Goal: Task Accomplishment & Management: Manage account settings

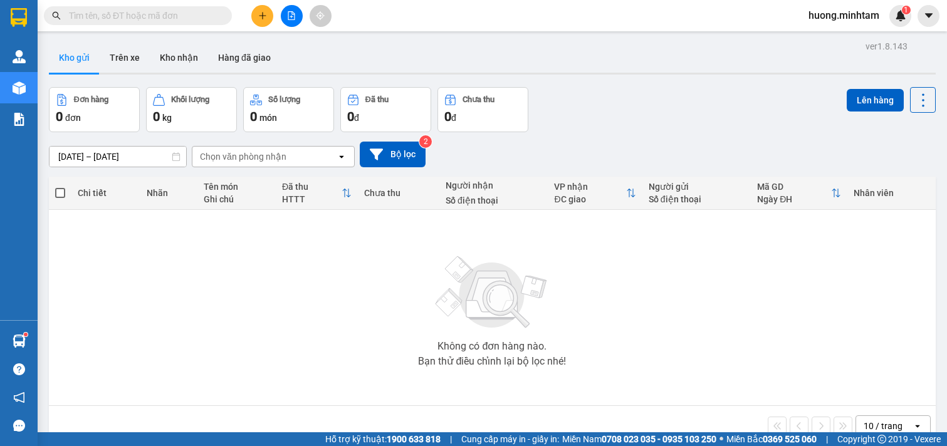
click at [180, 56] on button "Kho nhận" at bounding box center [179, 58] width 58 height 30
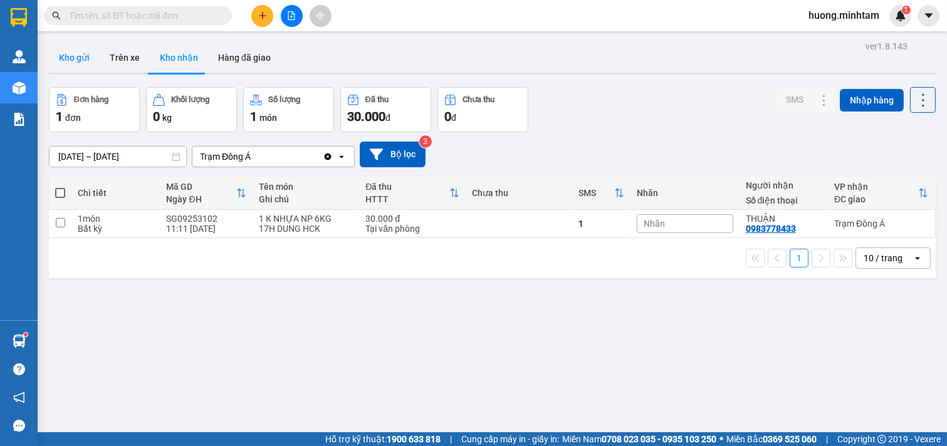
click at [68, 56] on button "Kho gửi" at bounding box center [74, 58] width 51 height 30
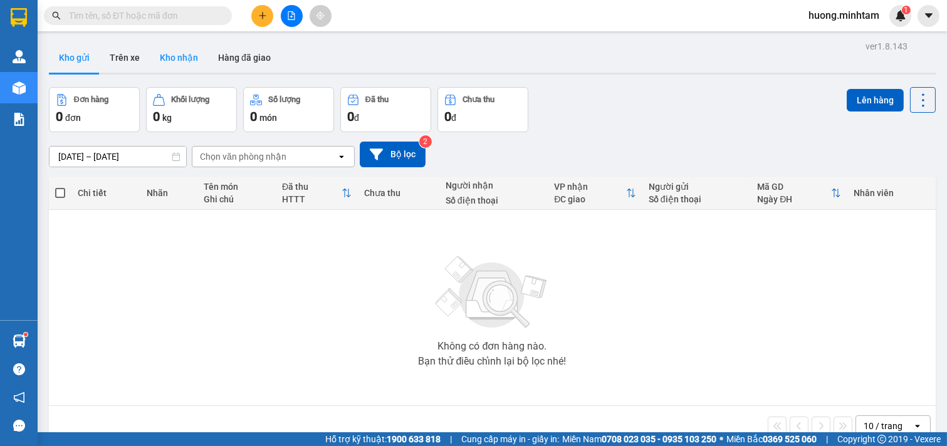
click at [182, 50] on button "Kho nhận" at bounding box center [179, 58] width 58 height 30
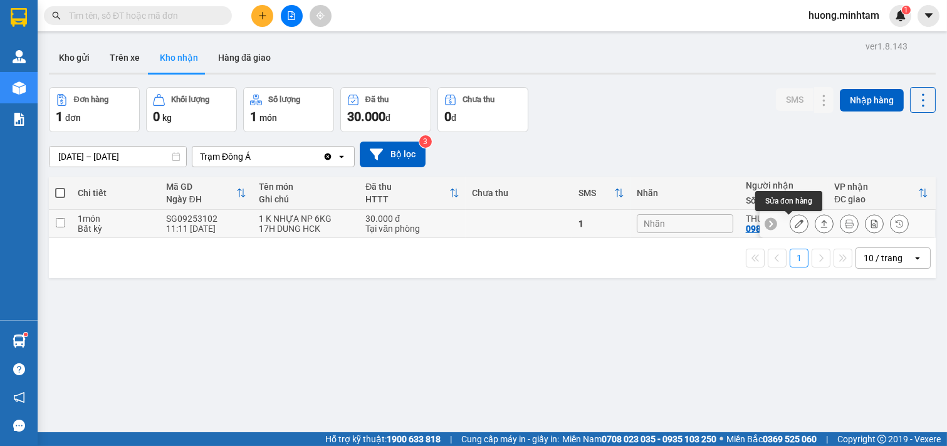
click at [795, 223] on icon at bounding box center [799, 223] width 9 height 9
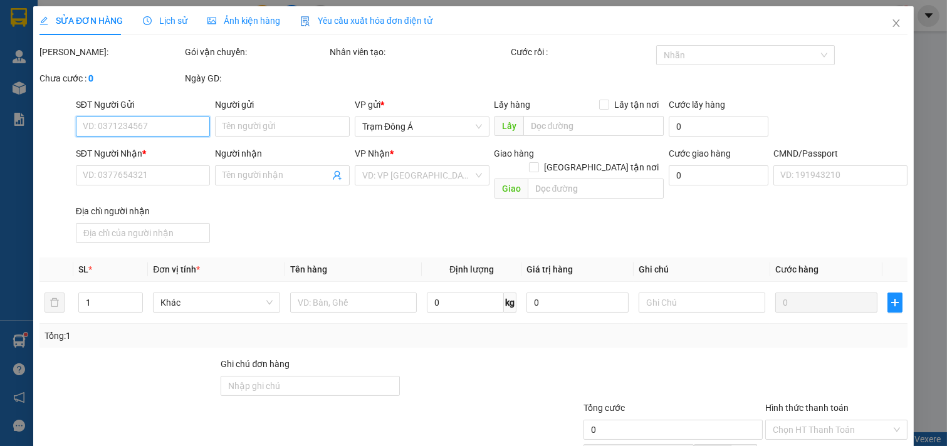
type input "0983778433"
type input "THUẬN"
type input "0983778433"
type input "THUẬN"
type input "30.000"
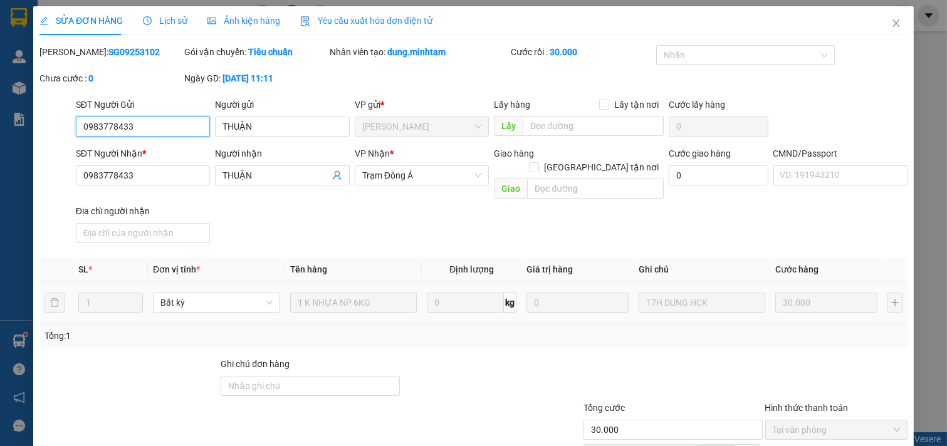
scroll to position [128, 0]
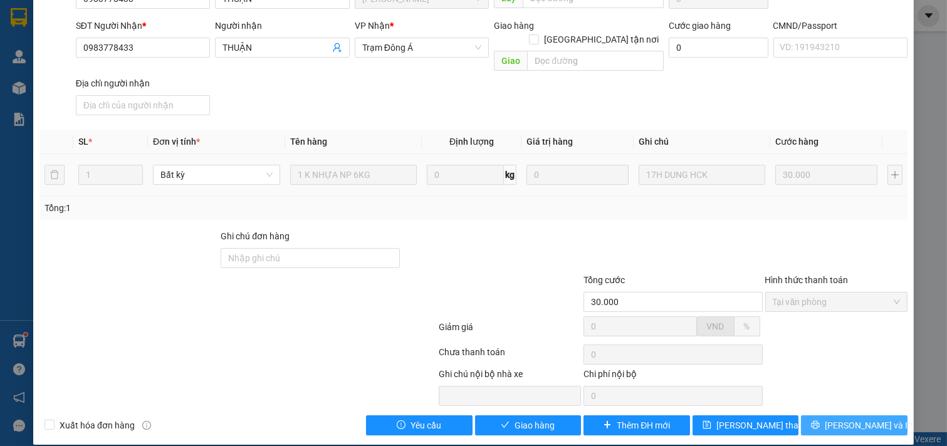
click at [839, 419] on span "[PERSON_NAME] và In" at bounding box center [869, 426] width 88 height 14
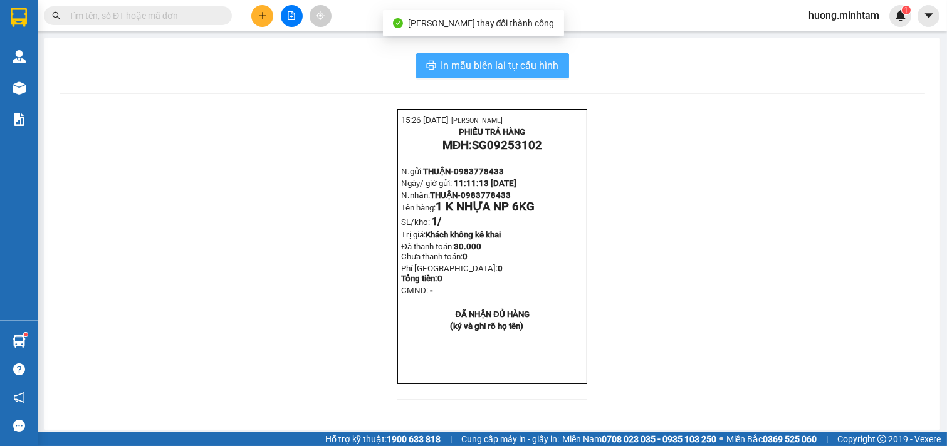
click at [471, 66] on span "In mẫu biên lai tự cấu hình" at bounding box center [500, 66] width 118 height 16
click at [468, 61] on span "In mẫu biên lai tự cấu hình" at bounding box center [500, 66] width 118 height 16
click at [491, 68] on span "In mẫu biên lai tự cấu hình" at bounding box center [500, 66] width 118 height 16
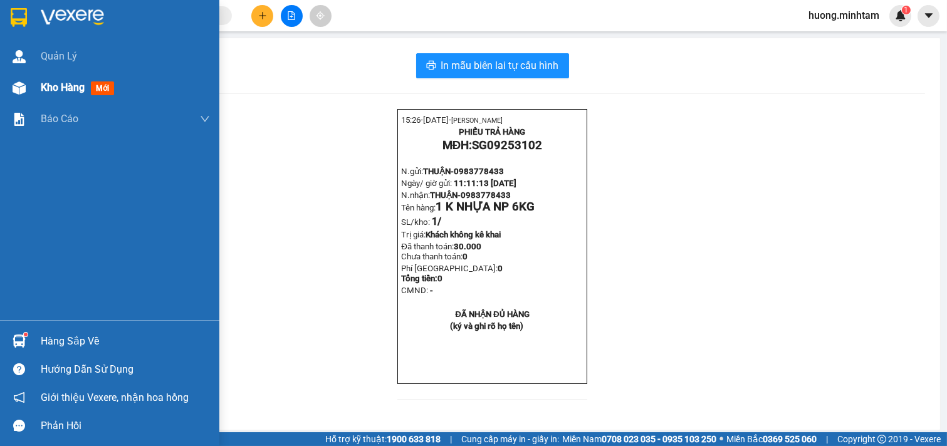
click at [66, 85] on span "Kho hàng" at bounding box center [63, 87] width 44 height 12
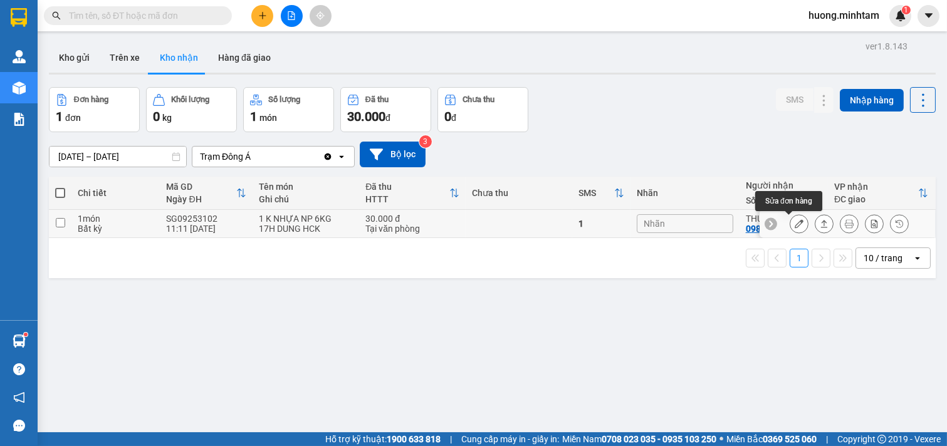
click at [795, 222] on icon at bounding box center [799, 223] width 9 height 9
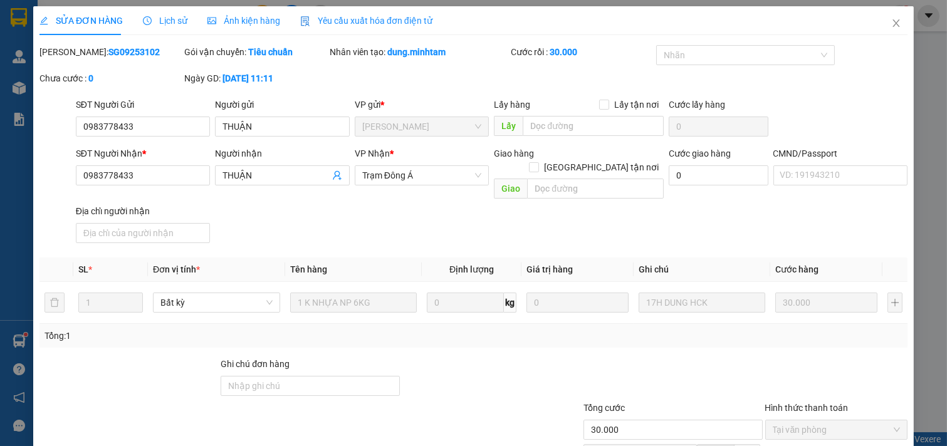
type input "0983778433"
type input "THUẬN"
type input "0983778433"
type input "THUẬN"
type input "30.000"
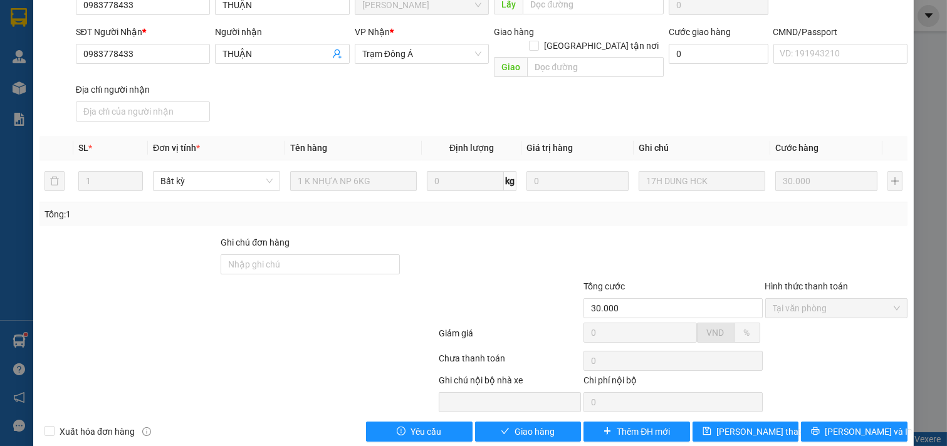
scroll to position [128, 0]
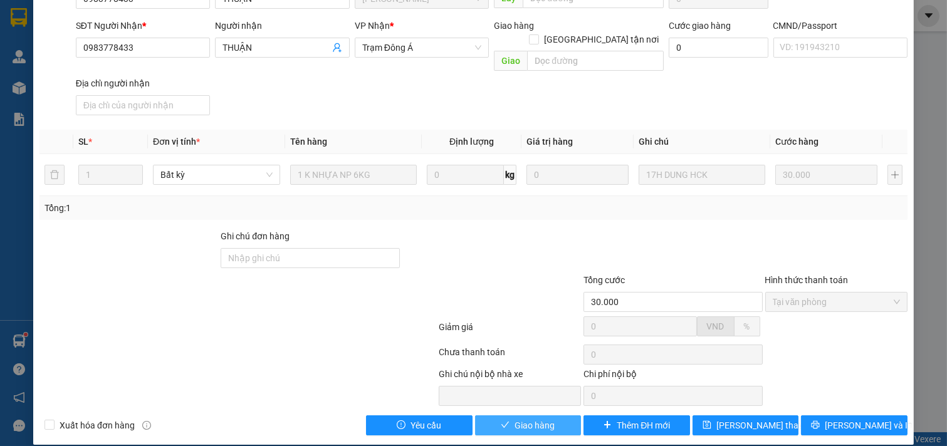
click at [547, 419] on span "Giao hàng" at bounding box center [535, 426] width 40 height 14
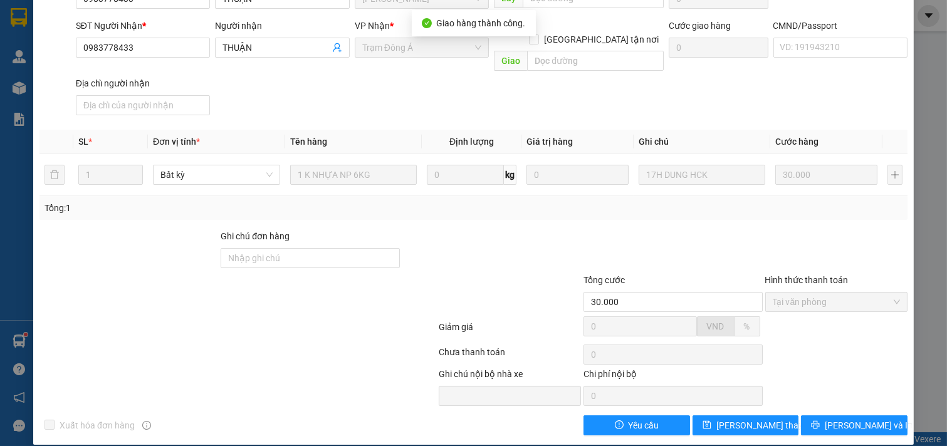
scroll to position [0, 0]
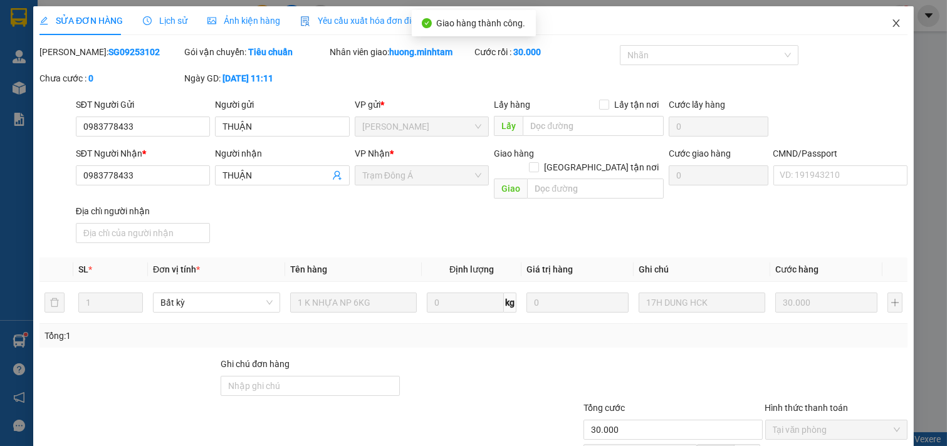
click at [891, 19] on icon "close" at bounding box center [896, 23] width 10 height 10
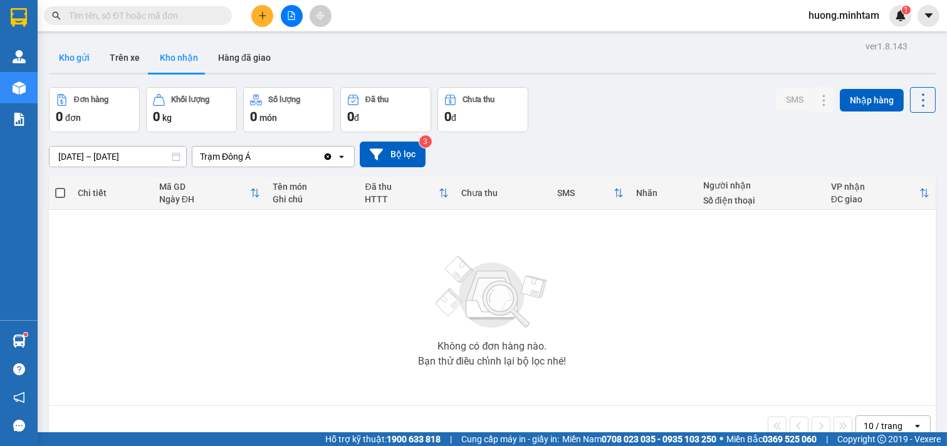
click at [81, 63] on button "Kho gửi" at bounding box center [74, 58] width 51 height 30
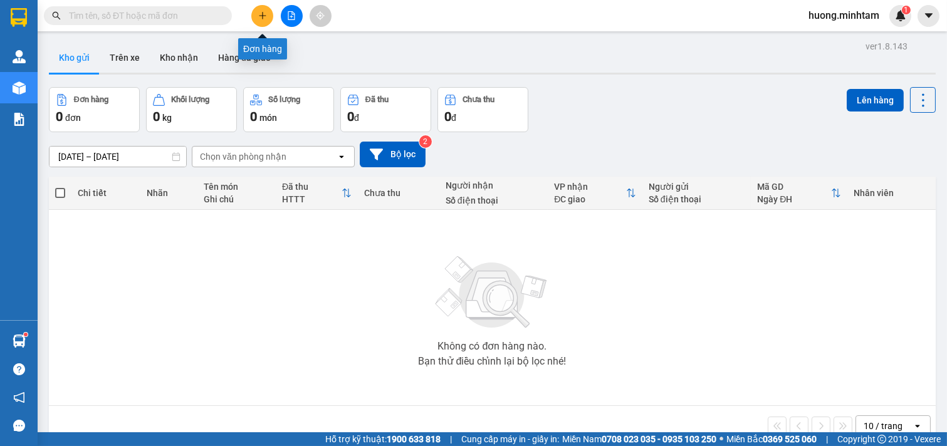
click at [270, 16] on button at bounding box center [262, 16] width 22 height 22
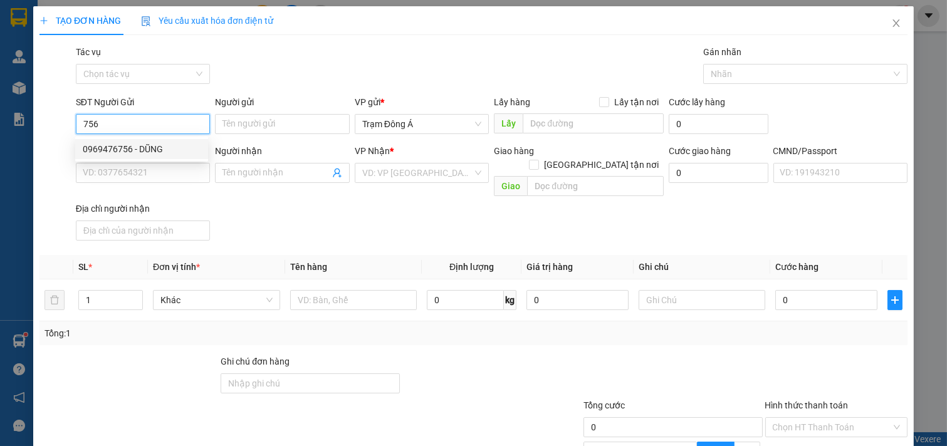
click at [121, 148] on div "0969476756 - DŨNG" at bounding box center [142, 149] width 118 height 14
type input "0969476756"
type input "DŨNG"
type input "0902574493"
type input "THẢO"
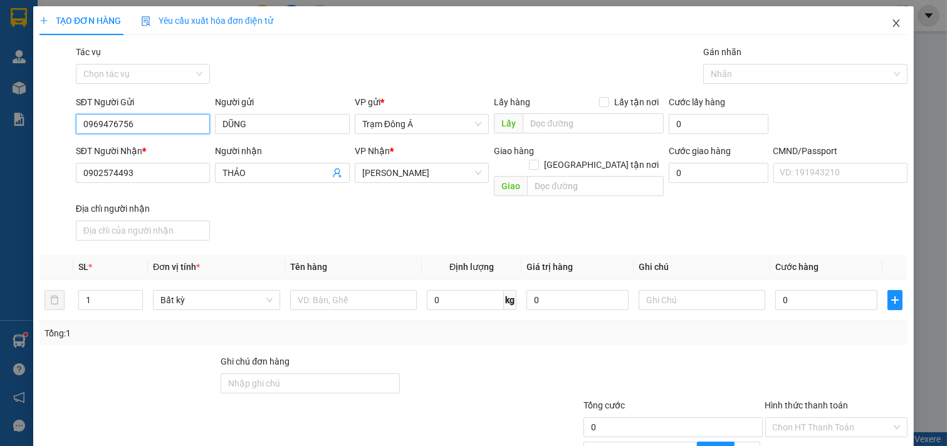
click at [0, 126] on div "TẠO ĐƠN HÀNG Yêu cầu xuất hóa đơn điện tử Transit Pickup Surcharge Ids Transit …" at bounding box center [473, 223] width 947 height 446
type input "0969476756"
click at [891, 21] on icon "close" at bounding box center [896, 23] width 10 height 10
click at [886, 144] on div "CMND/Passport" at bounding box center [840, 151] width 135 height 14
click at [886, 163] on input "CMND/Passport" at bounding box center [840, 173] width 135 height 20
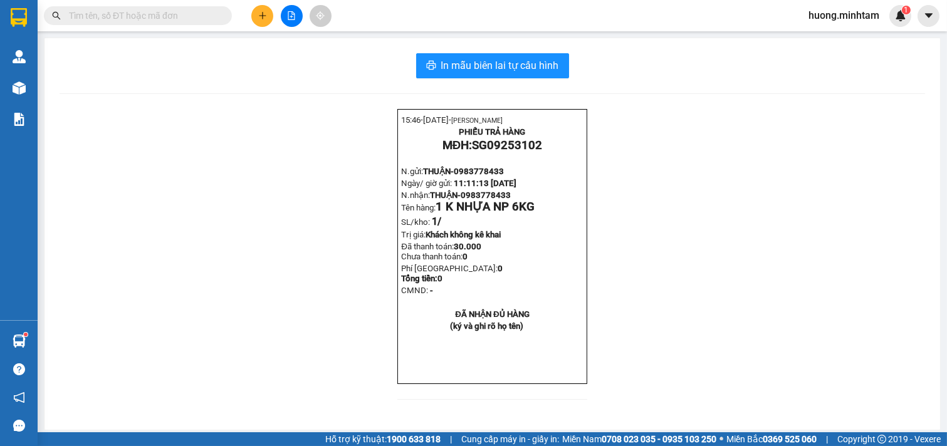
click at [149, 3] on div "Kết quả tìm kiếm ( 62 ) Bộ lọc Mã ĐH Trạng thái Món hàng Tổng cước Chưa cước Nh…" at bounding box center [473, 15] width 947 height 31
click at [130, 17] on input "text" at bounding box center [143, 16] width 148 height 14
paste input "0969476756"
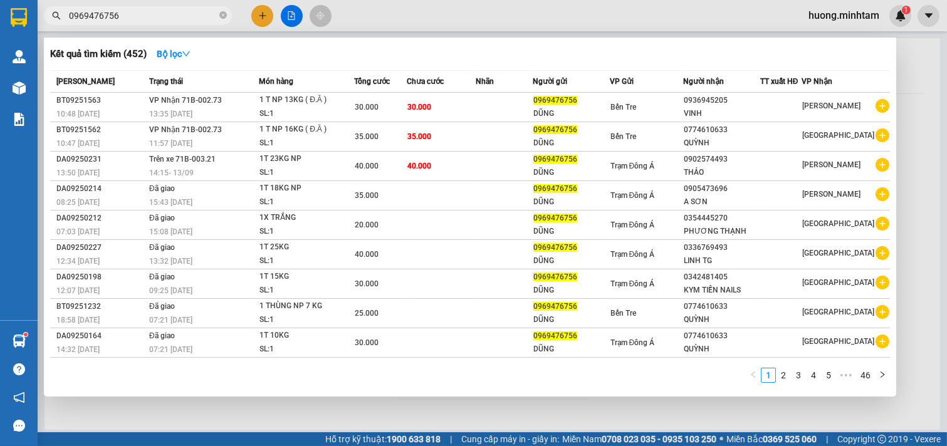
type input "0969476756"
click at [627, 401] on div at bounding box center [473, 223] width 947 height 446
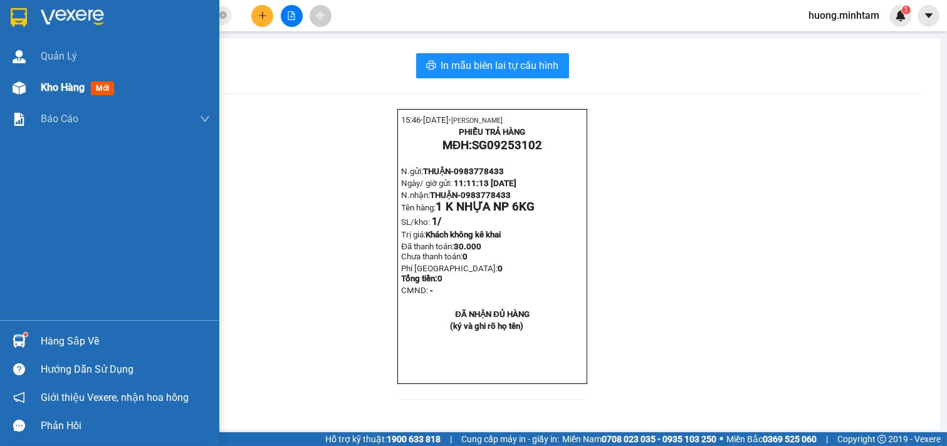
click at [70, 95] on div "Kho hàng mới" at bounding box center [80, 88] width 78 height 16
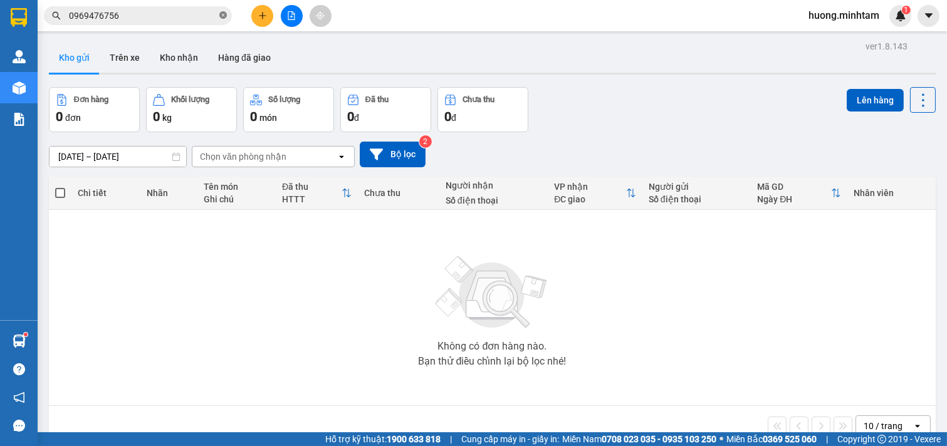
click at [226, 14] on icon "close-circle" at bounding box center [223, 15] width 8 height 8
click at [264, 16] on icon "plus" at bounding box center [262, 15] width 7 height 1
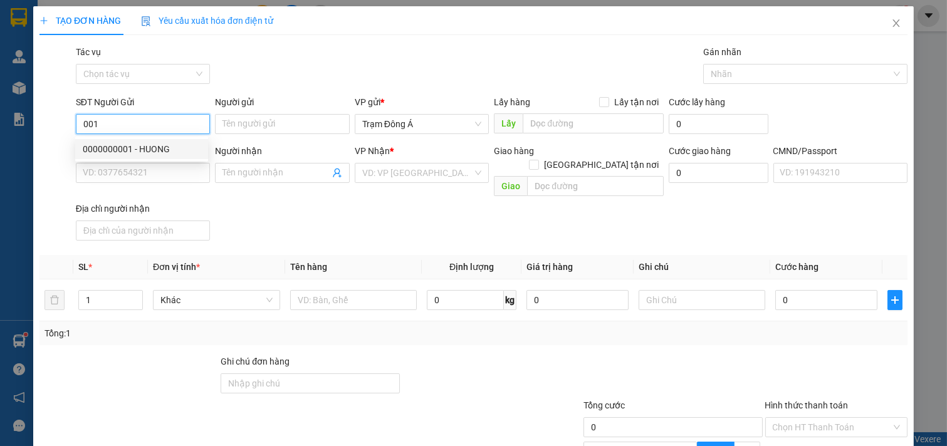
click at [143, 144] on div "0000000001 - HUONG" at bounding box center [142, 149] width 118 height 14
type input "0000000001"
type input "HUONG"
type input "00000000000"
type input "SẾP THUỶ"
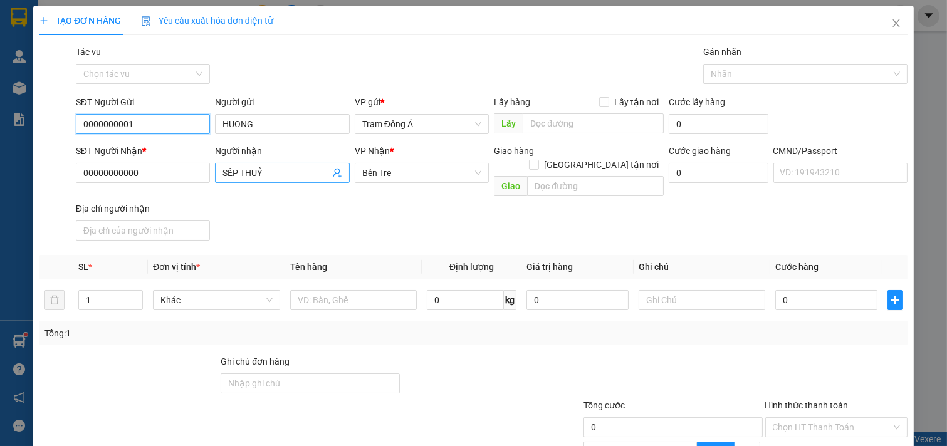
type input "0000000001"
click at [332, 172] on icon "user-add" at bounding box center [337, 173] width 10 height 10
click at [305, 174] on input "SẾP THUỶ" at bounding box center [276, 173] width 107 height 14
drag, startPoint x: 217, startPoint y: 179, endPoint x: 331, endPoint y: 168, distance: 113.9
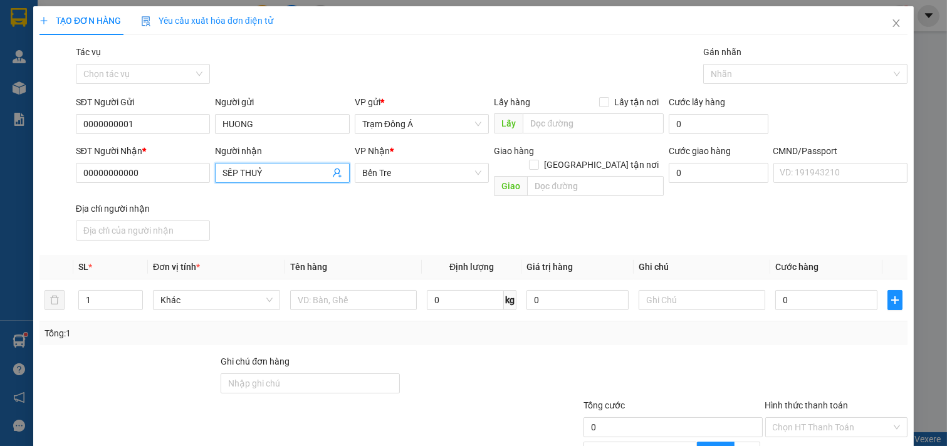
click at [209, 179] on div "SĐT Người Nhận * 00000000000 Người nhận SẾP THUỶ VP Nhận * Bến Tre Giao hàng G…" at bounding box center [491, 195] width 837 height 102
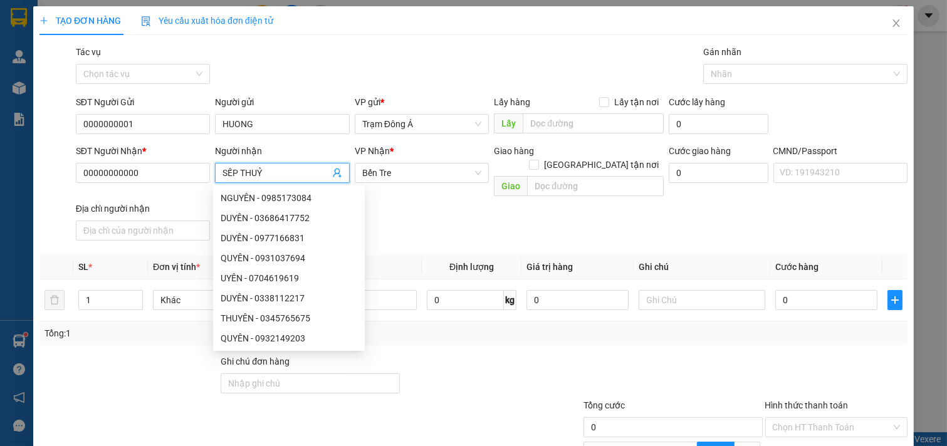
click at [332, 172] on icon "user-add" at bounding box center [337, 173] width 10 height 10
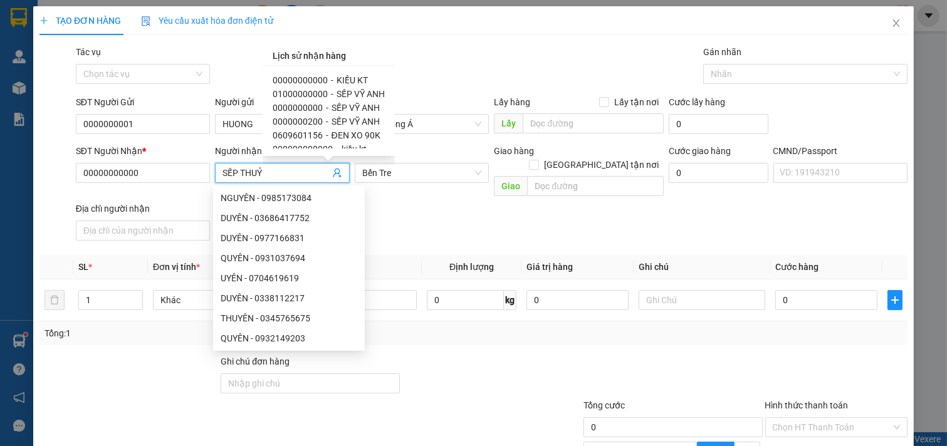
click at [308, 78] on span "00000000000" at bounding box center [300, 80] width 55 height 10
type input "KIỀU KT"
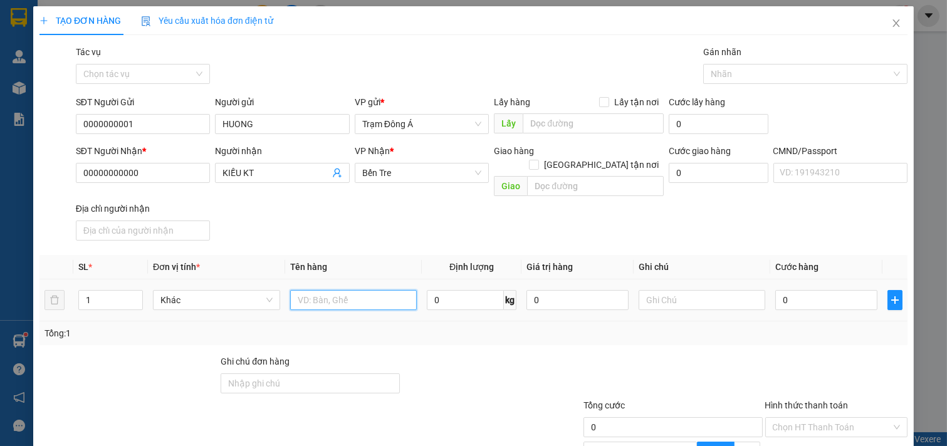
drag, startPoint x: 348, startPoint y: 291, endPoint x: 367, endPoint y: 286, distance: 19.5
click at [351, 291] on input "text" at bounding box center [353, 300] width 127 height 20
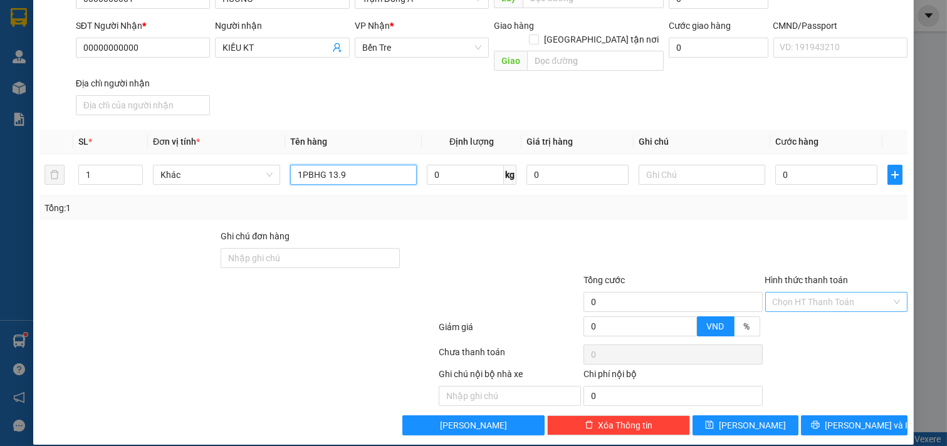
type input "1PBHG 13.9"
click at [846, 293] on input "Hình thức thanh toán" at bounding box center [832, 302] width 119 height 19
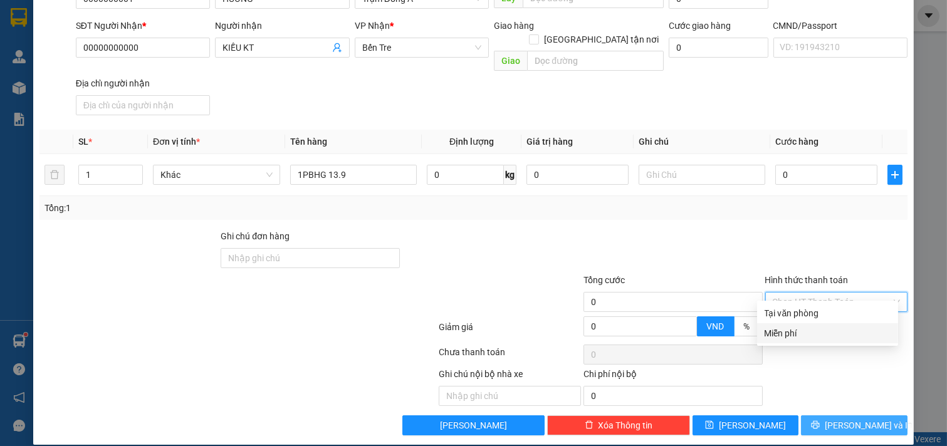
drag, startPoint x: 797, startPoint y: 333, endPoint x: 884, endPoint y: 421, distance: 123.2
click at [797, 333] on div "Miễn phí" at bounding box center [828, 334] width 126 height 14
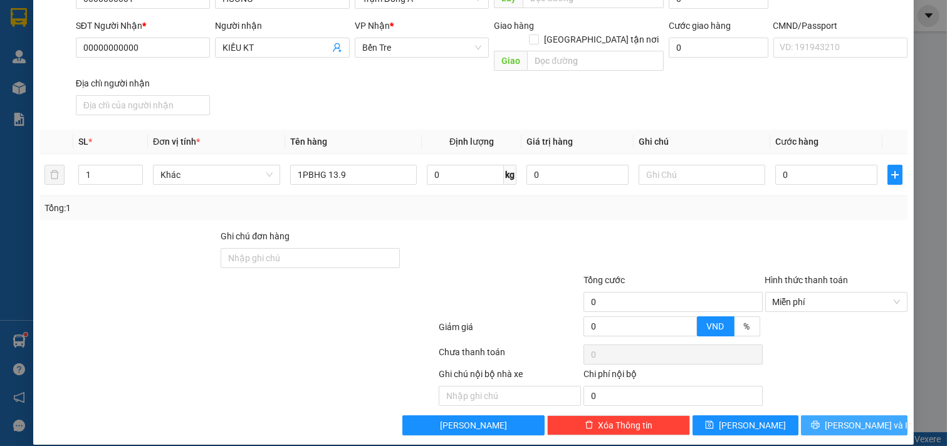
click at [879, 416] on button "[PERSON_NAME] và In" at bounding box center [854, 426] width 107 height 20
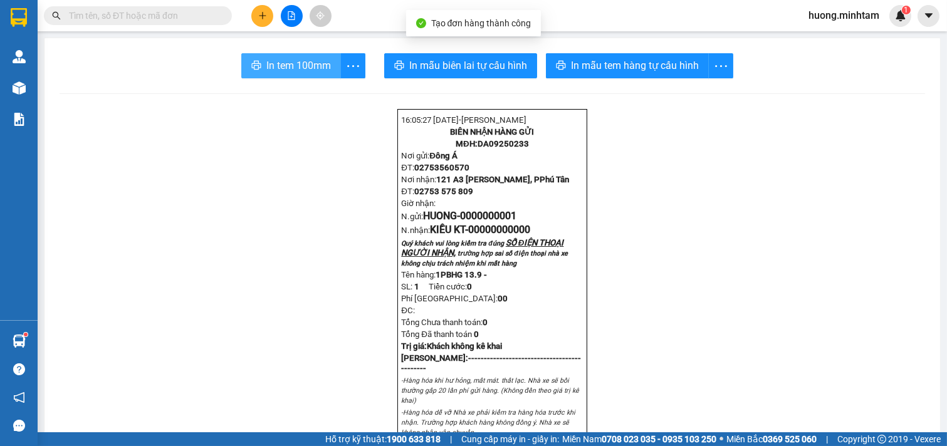
click at [285, 76] on button "In tem 100mm" at bounding box center [291, 65] width 100 height 25
click at [278, 59] on span "In tem 100mm" at bounding box center [298, 66] width 65 height 16
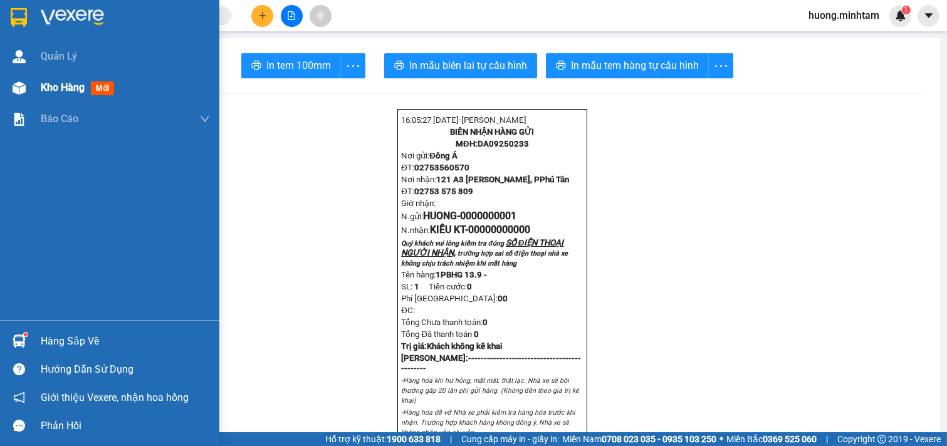
click at [67, 88] on span "Kho hàng" at bounding box center [63, 87] width 44 height 12
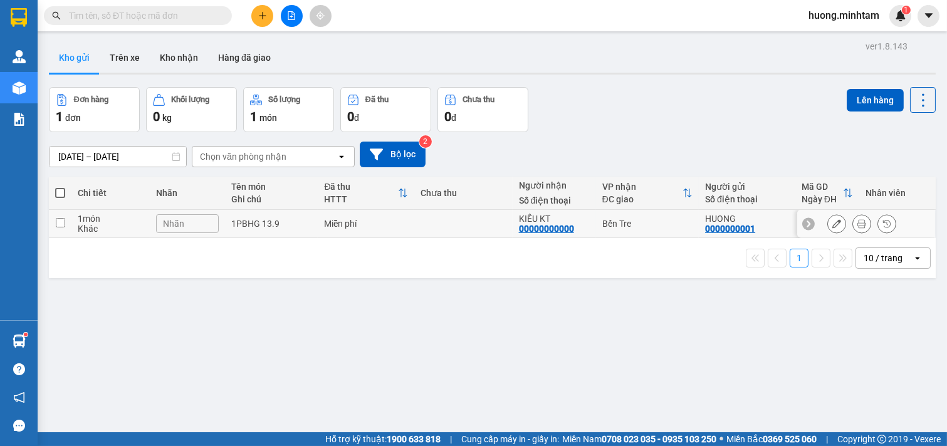
click at [65, 227] on input "checkbox" at bounding box center [60, 222] width 9 height 9
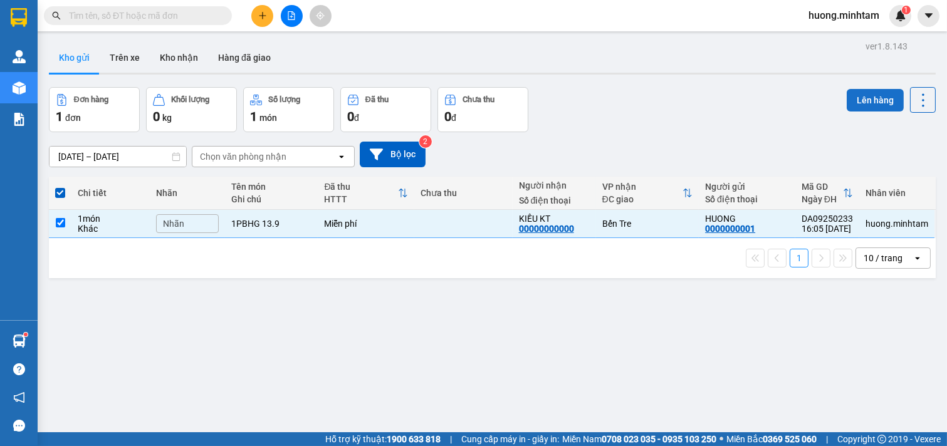
click at [869, 101] on button "Lên hàng" at bounding box center [875, 100] width 57 height 23
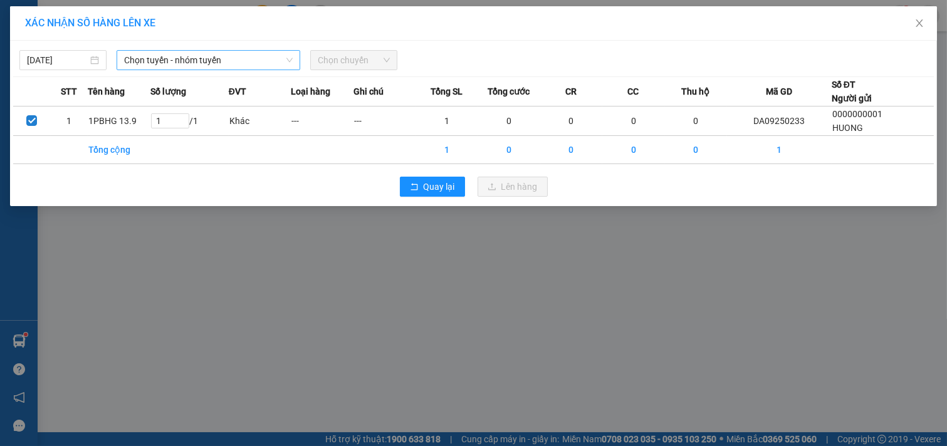
click at [254, 57] on span "Chọn tuyến - nhóm tuyến" at bounding box center [208, 60] width 169 height 19
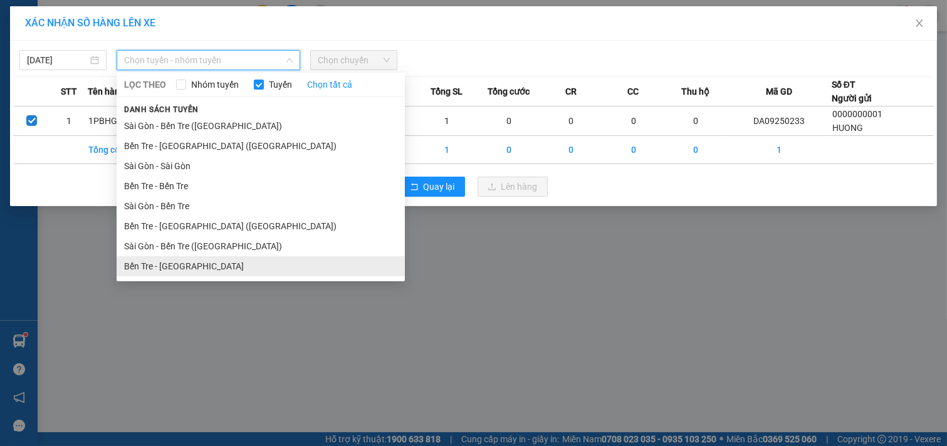
click at [178, 270] on li "Bến Tre - [GEOGRAPHIC_DATA]" at bounding box center [261, 266] width 288 height 20
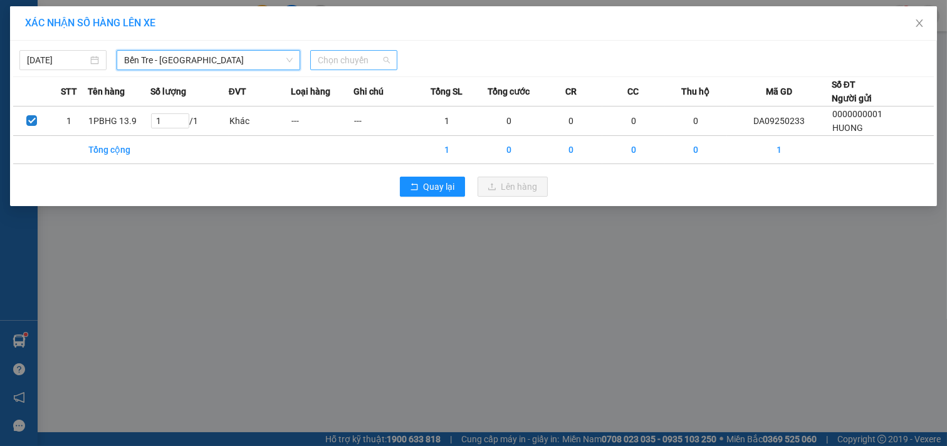
click at [362, 60] on span "Chọn chuyến" at bounding box center [354, 60] width 72 height 19
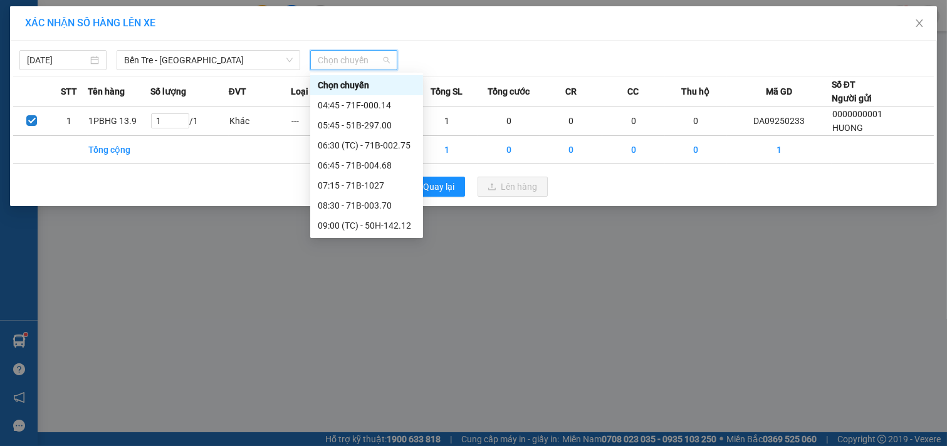
click at [362, 439] on div "18:45 - 71B-004.68" at bounding box center [367, 446] width 98 height 14
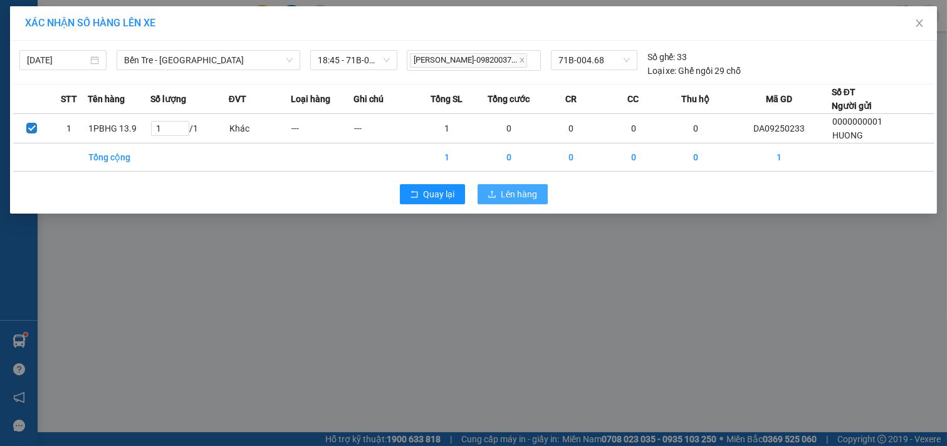
click at [528, 192] on span "Lên hàng" at bounding box center [519, 194] width 36 height 14
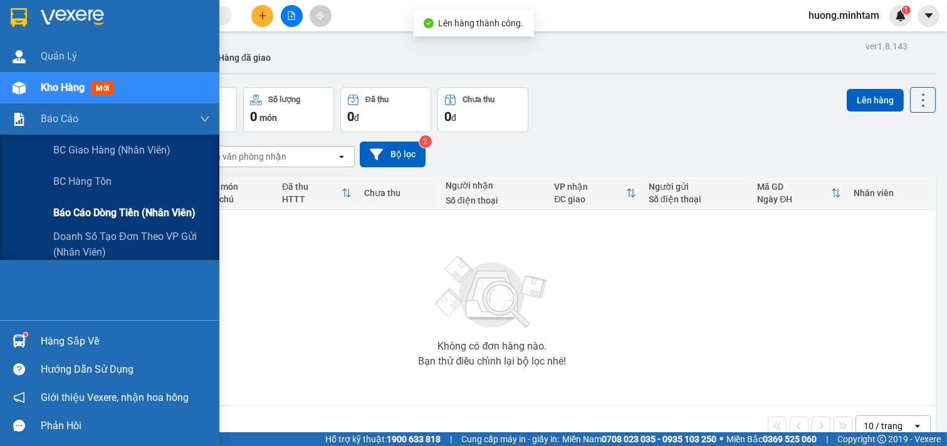
click at [134, 211] on span "Báo cáo dòng tiền (nhân viên)" at bounding box center [124, 213] width 142 height 16
